Goal: Task Accomplishment & Management: Manage account settings

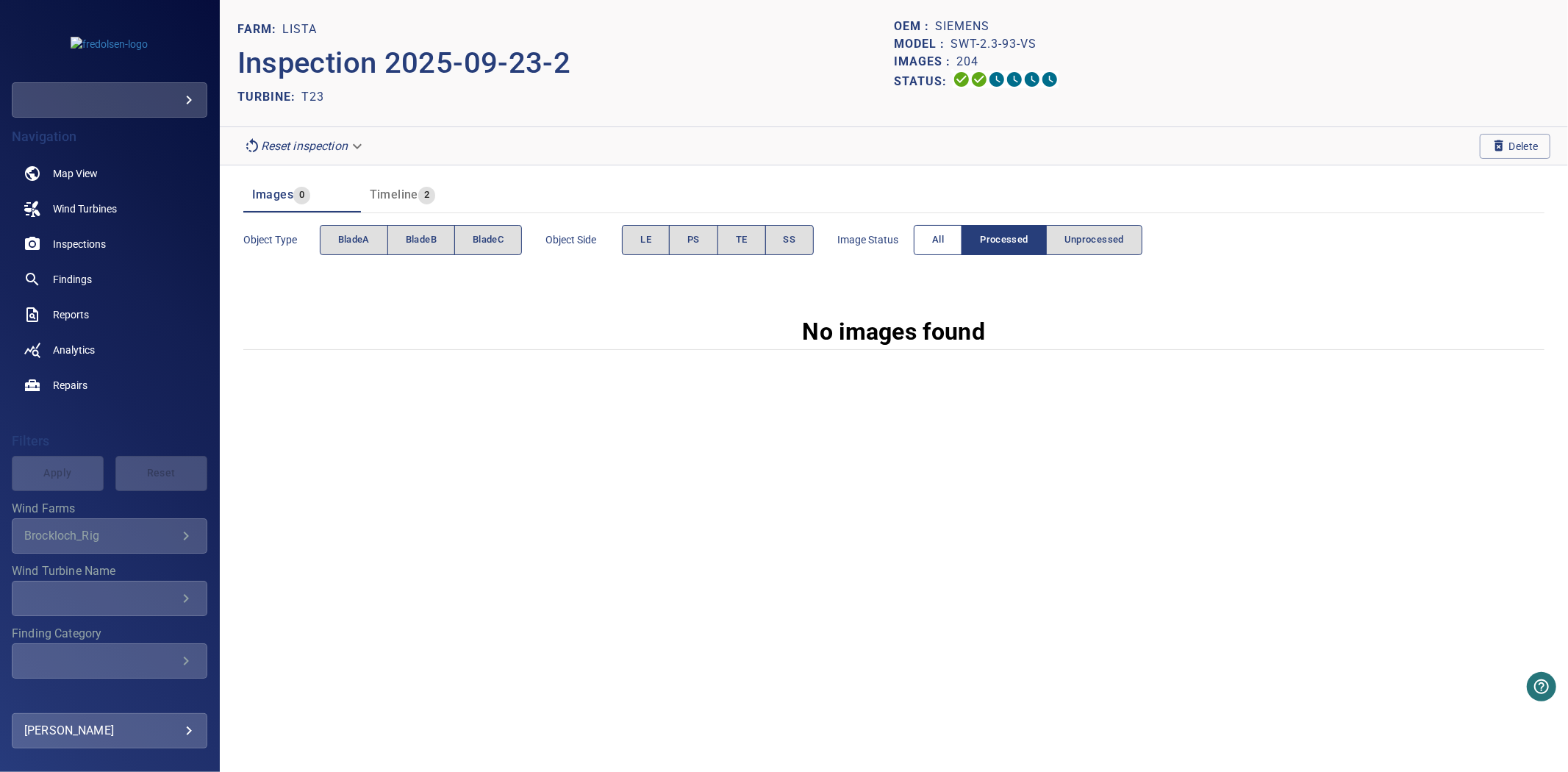
click at [920, 247] on div "Image Status All Processed Unprocessed" at bounding box center [990, 240] width 305 height 42
click at [929, 252] on button "All" at bounding box center [937, 240] width 48 height 30
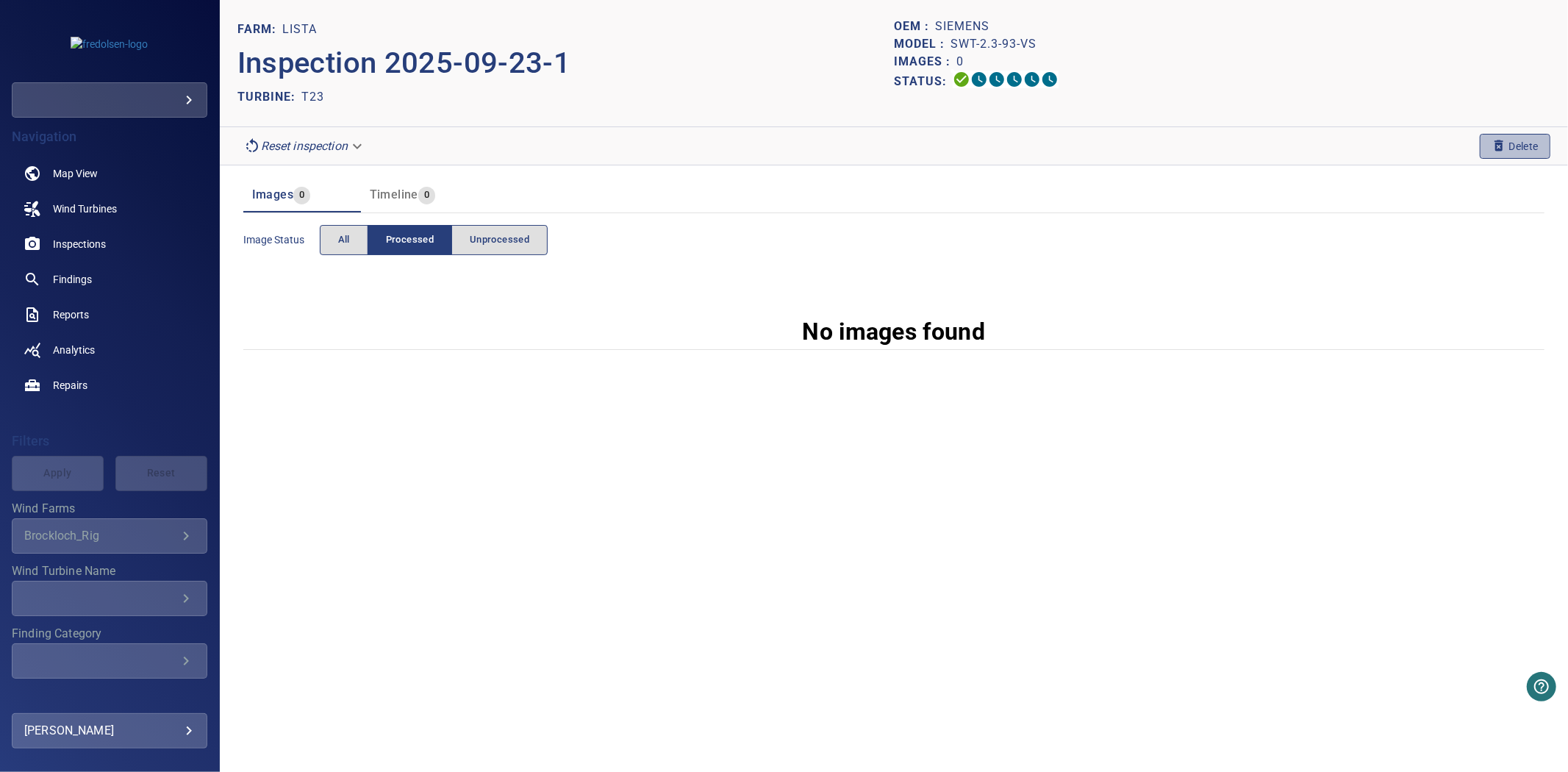
click at [1505, 150] on span "Delete" at bounding box center [1516, 146] width 47 height 16
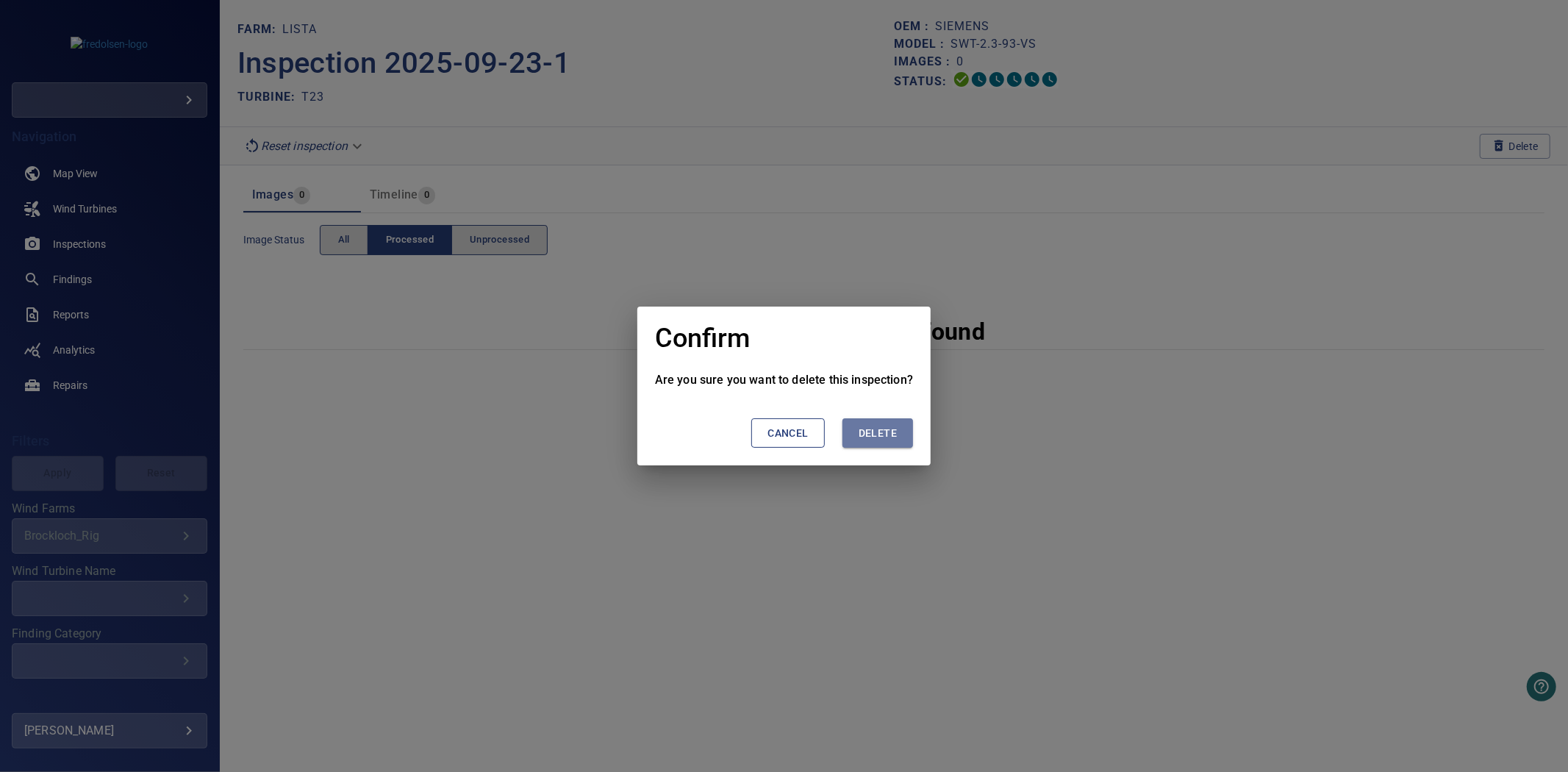
click at [881, 431] on span "Delete" at bounding box center [877, 433] width 38 height 19
